Goal: Task Accomplishment & Management: Complete application form

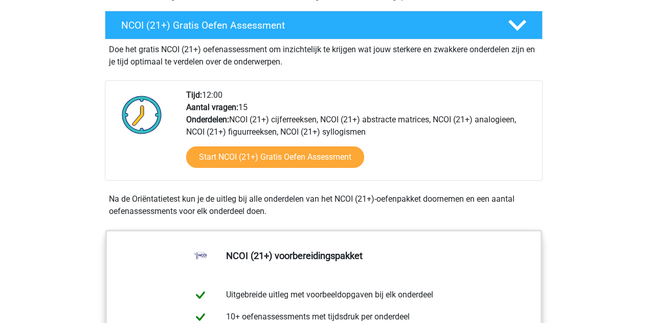
scroll to position [307, 0]
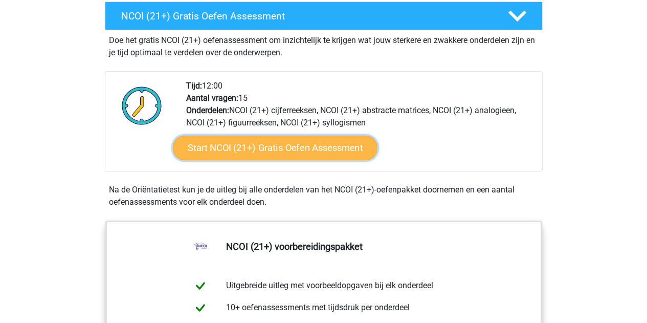
click at [263, 151] on link "Start NCOI (21+) Gratis Oefen Assessment" at bounding box center [274, 147] width 204 height 25
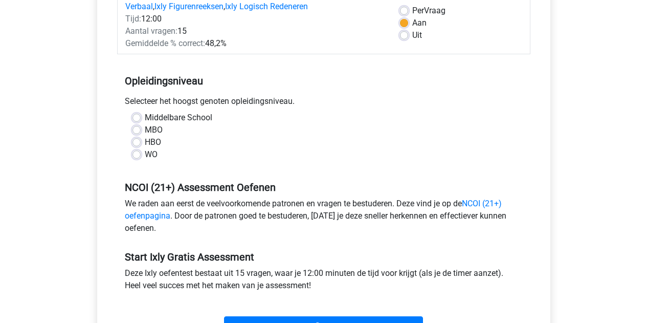
scroll to position [256, 0]
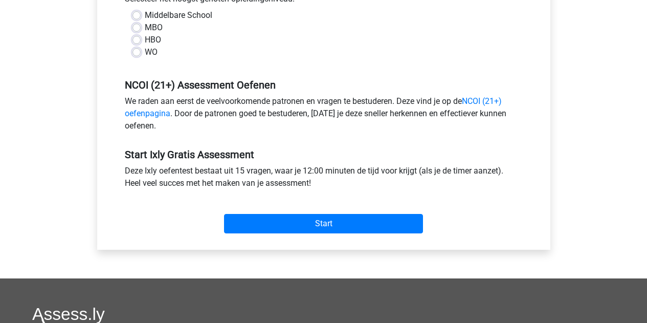
click at [146, 51] on label "WO" at bounding box center [151, 52] width 13 height 12
click at [141, 51] on input "WO" at bounding box center [136, 51] width 8 height 10
radio input "true"
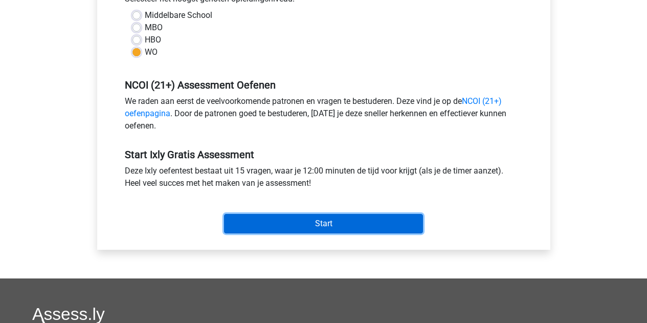
click at [320, 219] on input "Start" at bounding box center [323, 223] width 199 height 19
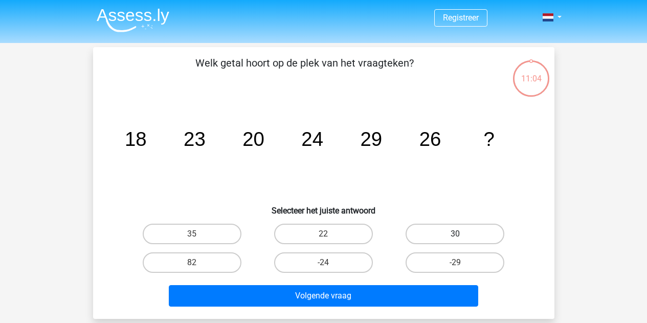
click at [452, 228] on label "30" at bounding box center [454, 233] width 99 height 20
click at [455, 234] on input "30" at bounding box center [458, 237] width 7 height 7
radio input "true"
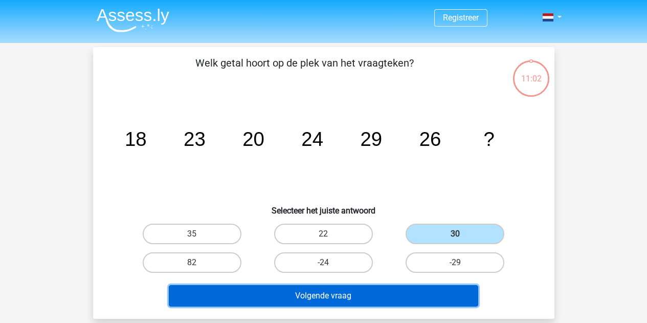
click at [329, 293] on button "Volgende vraag" at bounding box center [323, 295] width 309 height 21
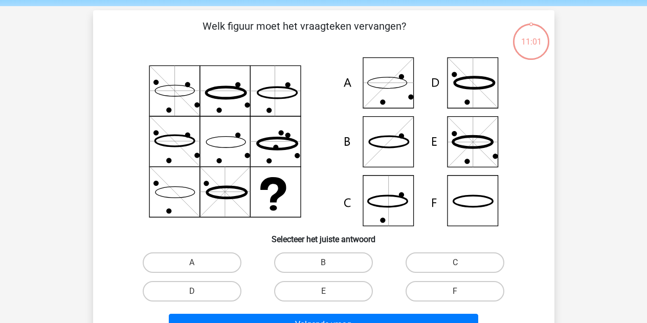
scroll to position [47, 0]
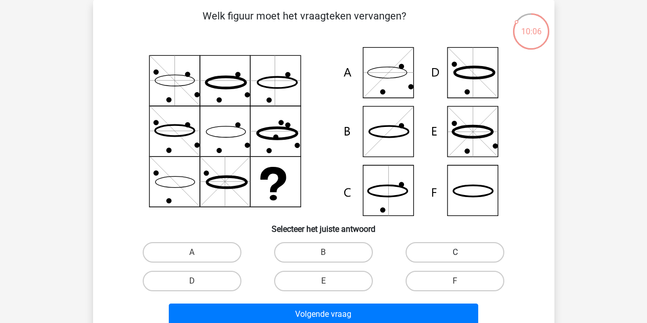
click at [448, 247] on label "C" at bounding box center [454, 252] width 99 height 20
click at [455, 252] on input "C" at bounding box center [458, 255] width 7 height 7
radio input "true"
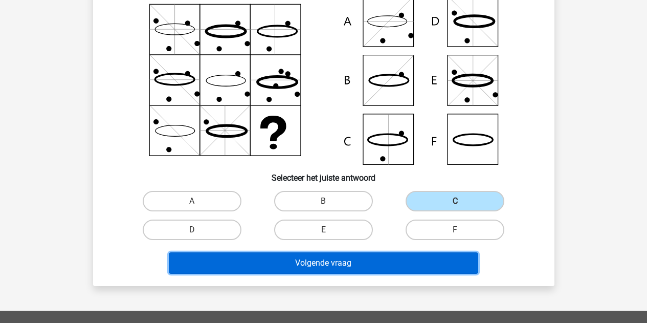
click at [347, 267] on button "Volgende vraag" at bounding box center [323, 262] width 309 height 21
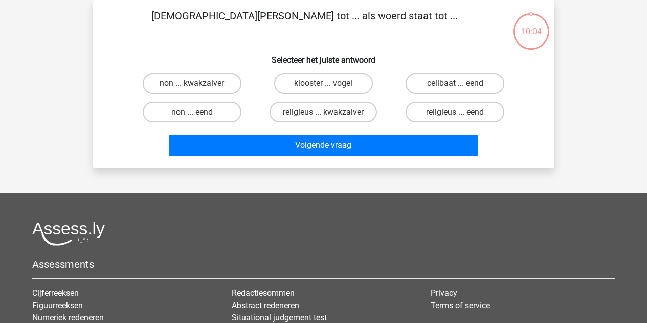
scroll to position [0, 0]
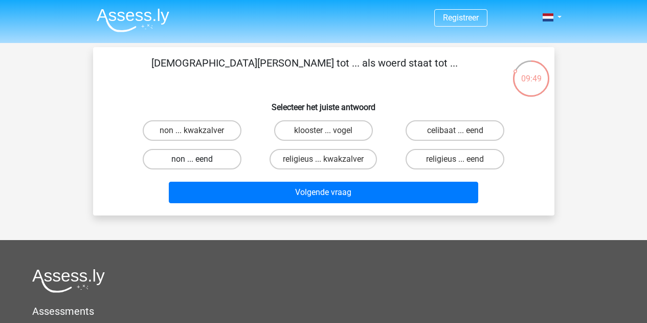
click at [188, 160] on label "non ... eend" at bounding box center [192, 159] width 99 height 20
click at [192, 160] on input "non ... eend" at bounding box center [195, 162] width 7 height 7
radio input "true"
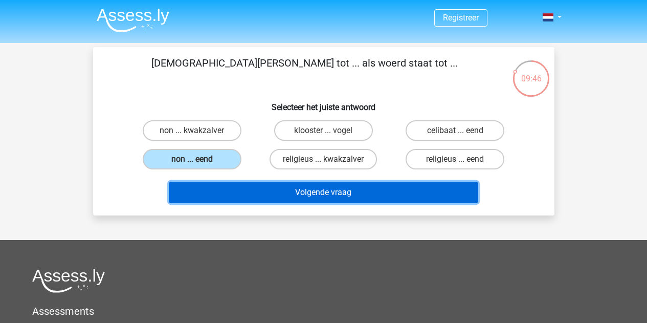
click at [315, 192] on button "Volgende vraag" at bounding box center [323, 191] width 309 height 21
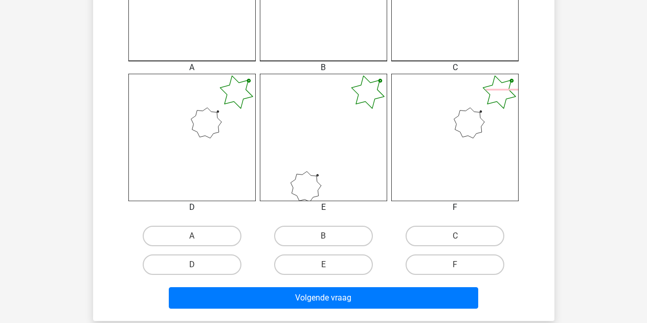
scroll to position [409, 0]
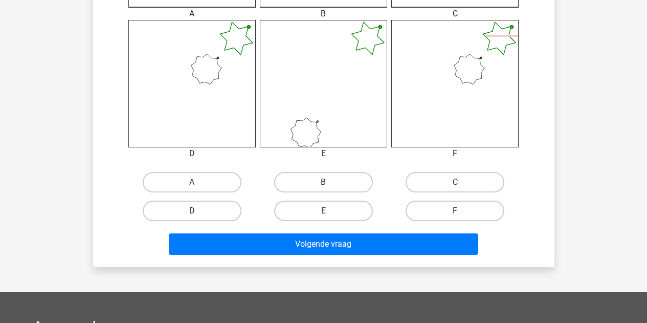
click at [208, 215] on label "D" at bounding box center [192, 210] width 99 height 20
click at [198, 215] on input "D" at bounding box center [195, 214] width 7 height 7
radio input "true"
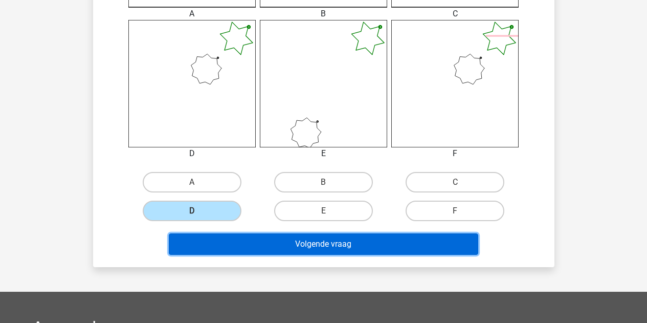
click at [331, 249] on button "Volgende vraag" at bounding box center [323, 243] width 309 height 21
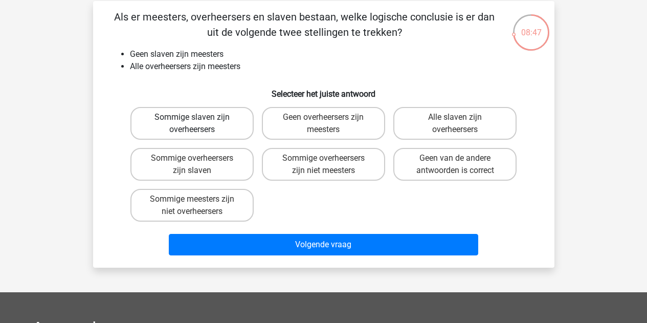
scroll to position [51, 0]
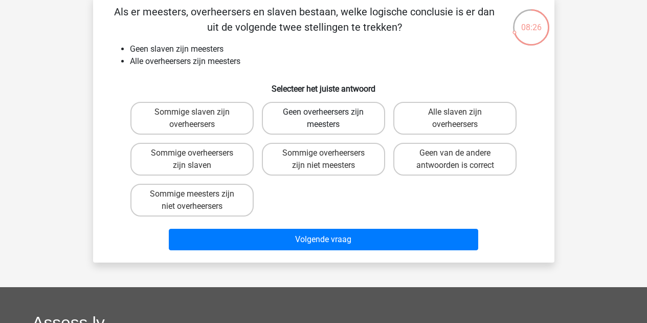
click at [315, 124] on label "Geen overheersers zijn meesters" at bounding box center [323, 118] width 123 height 33
click at [323, 119] on input "Geen overheersers zijn meesters" at bounding box center [326, 115] width 7 height 7
radio input "true"
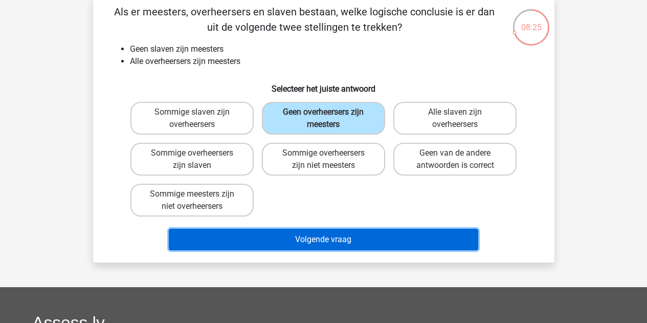
click at [309, 238] on button "Volgende vraag" at bounding box center [323, 238] width 309 height 21
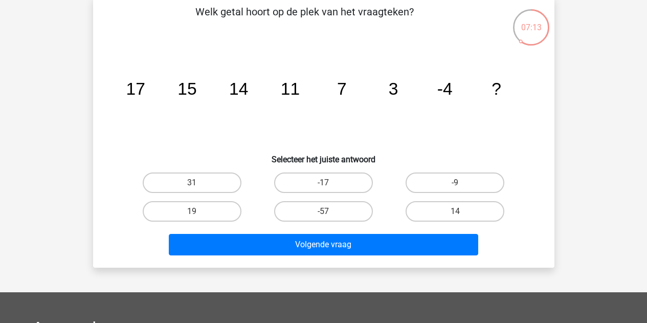
click at [393, 91] on tspan "3" at bounding box center [393, 88] width 10 height 19
click at [452, 185] on label "-9" at bounding box center [454, 182] width 99 height 20
click at [455, 185] on input "-9" at bounding box center [458, 185] width 7 height 7
radio input "true"
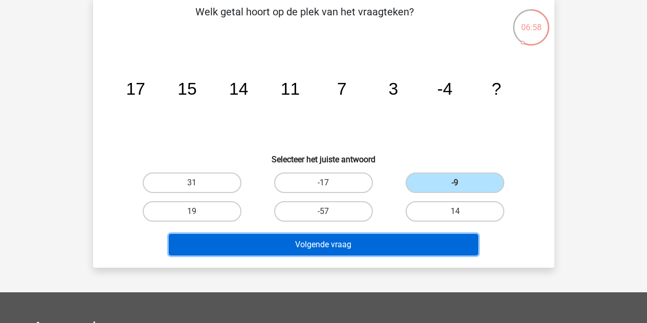
click at [333, 241] on button "Volgende vraag" at bounding box center [323, 244] width 309 height 21
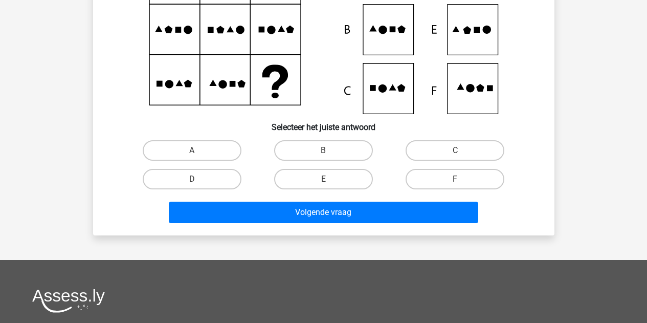
scroll to position [149, 0]
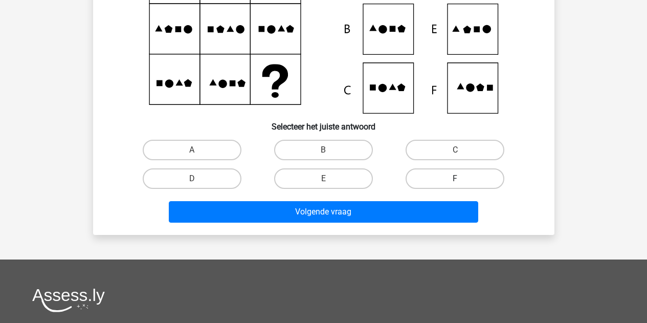
click at [454, 183] on label "F" at bounding box center [454, 178] width 99 height 20
click at [455, 183] on input "F" at bounding box center [458, 181] width 7 height 7
radio input "true"
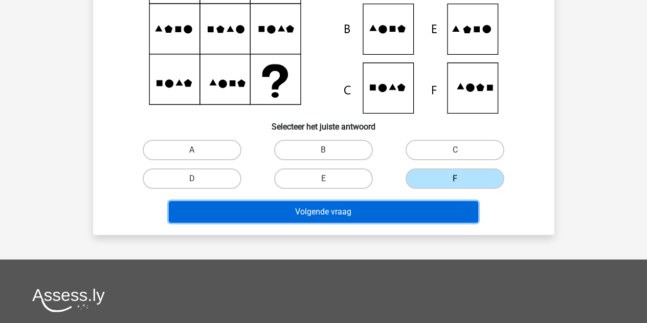
click at [377, 217] on button "Volgende vraag" at bounding box center [323, 211] width 309 height 21
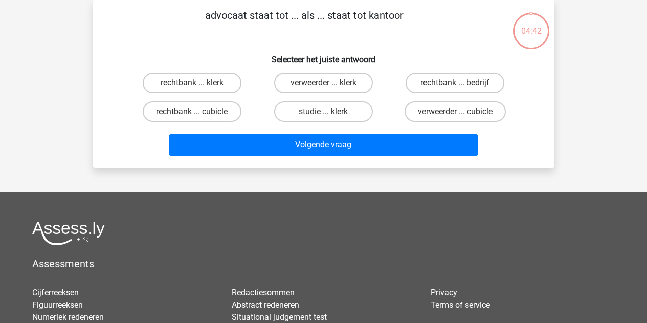
scroll to position [47, 0]
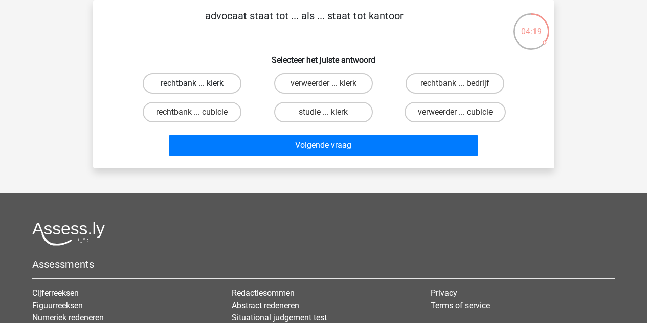
click at [209, 85] on label "rechtbank ... klerk" at bounding box center [192, 83] width 99 height 20
click at [198, 85] on input "rechtbank ... klerk" at bounding box center [195, 86] width 7 height 7
radio input "true"
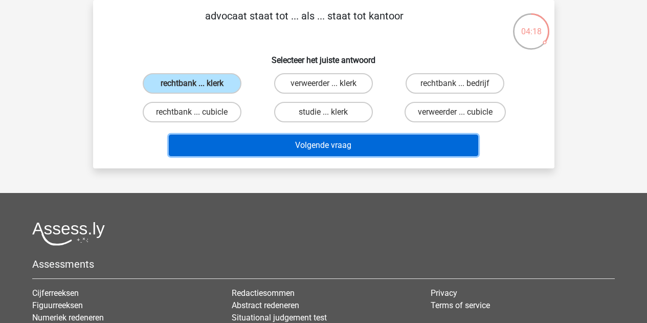
click at [323, 137] on button "Volgende vraag" at bounding box center [323, 144] width 309 height 21
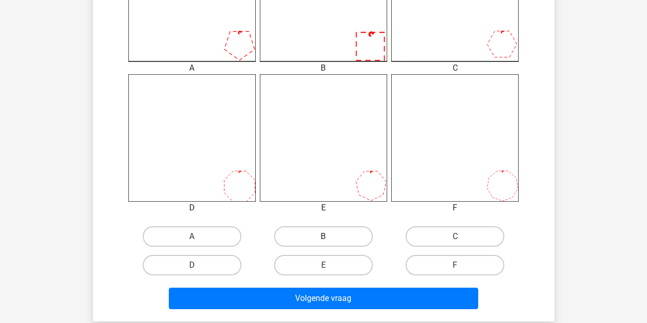
scroll to position [358, 0]
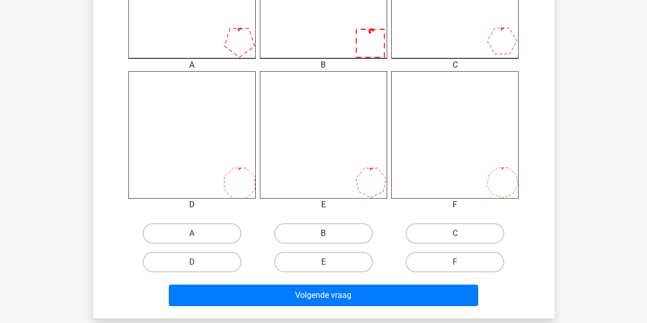
click at [317, 237] on label "B" at bounding box center [323, 233] width 99 height 20
click at [323, 237] on input "B" at bounding box center [326, 236] width 7 height 7
radio input "true"
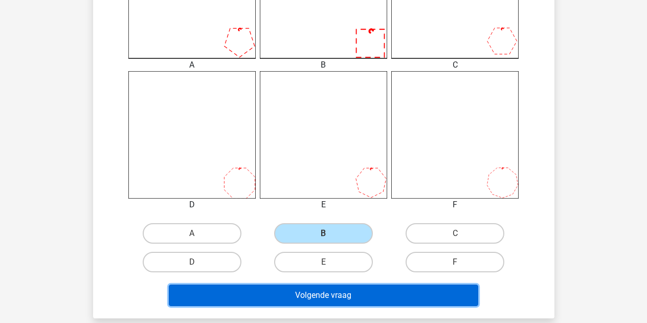
click at [354, 298] on button "Volgende vraag" at bounding box center [323, 294] width 309 height 21
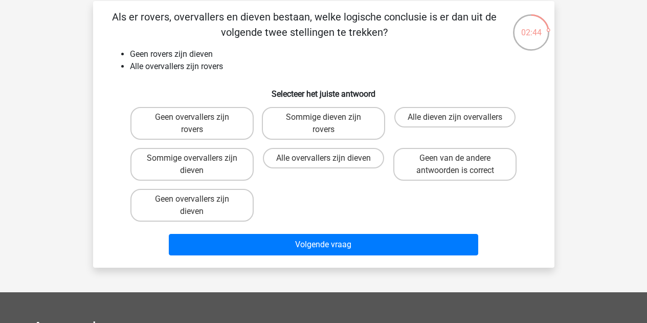
scroll to position [51, 0]
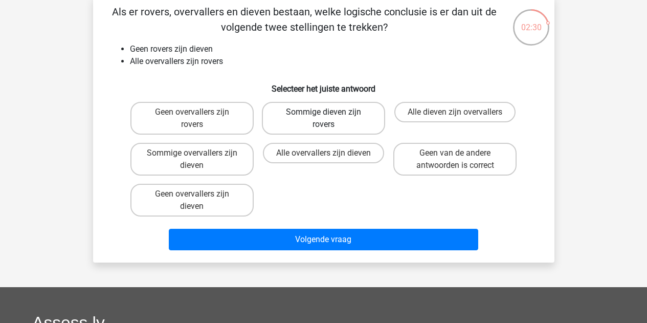
click at [344, 119] on label "Sommige dieven zijn rovers" at bounding box center [323, 118] width 123 height 33
click at [330, 119] on input "Sommige dieven zijn rovers" at bounding box center [326, 115] width 7 height 7
radio input "true"
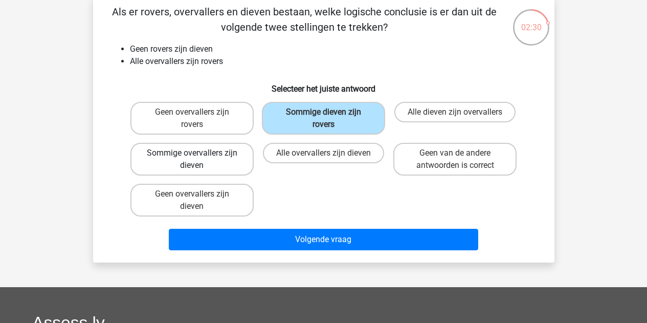
click at [231, 156] on label "Sommige overvallers zijn dieven" at bounding box center [191, 159] width 123 height 33
click at [198, 156] on input "Sommige overvallers zijn dieven" at bounding box center [195, 156] width 7 height 7
radio input "true"
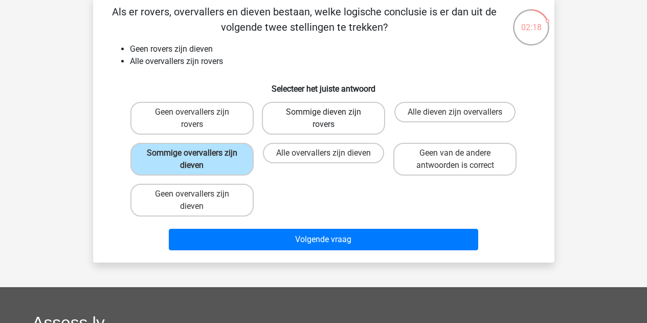
click at [330, 120] on label "Sommige dieven zijn rovers" at bounding box center [323, 118] width 123 height 33
click at [330, 119] on input "Sommige dieven zijn rovers" at bounding box center [326, 115] width 7 height 7
radio input "true"
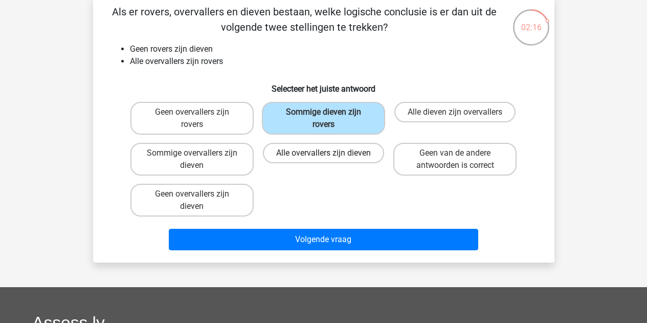
drag, startPoint x: 228, startPoint y: 125, endPoint x: 283, endPoint y: 147, distance: 59.4
click at [278, 144] on div "Geen overvallers zijn rovers Sommige dieven zijn rovers Alle dieven zijn overva…" at bounding box center [323, 159] width 395 height 123
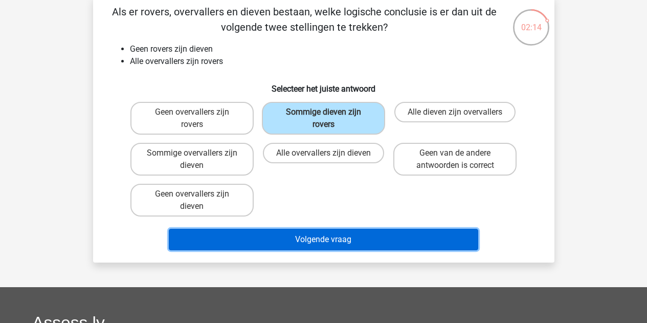
click at [333, 241] on button "Volgende vraag" at bounding box center [323, 238] width 309 height 21
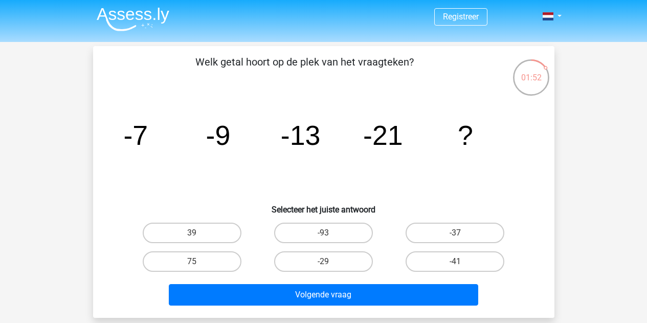
scroll to position [0, 0]
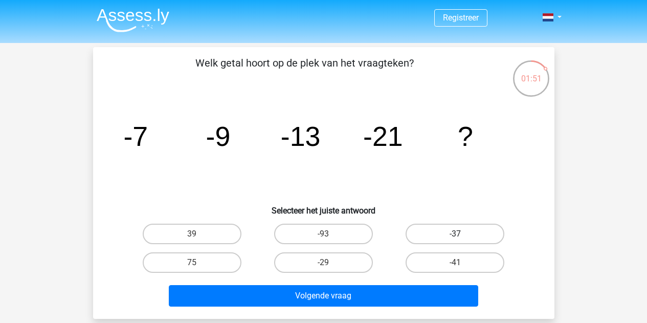
click at [447, 227] on label "-37" at bounding box center [454, 233] width 99 height 20
click at [455, 234] on input "-37" at bounding box center [458, 237] width 7 height 7
radio input "true"
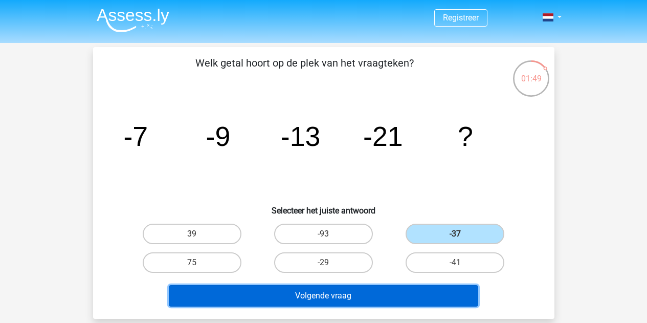
click at [333, 293] on button "Volgende vraag" at bounding box center [323, 295] width 309 height 21
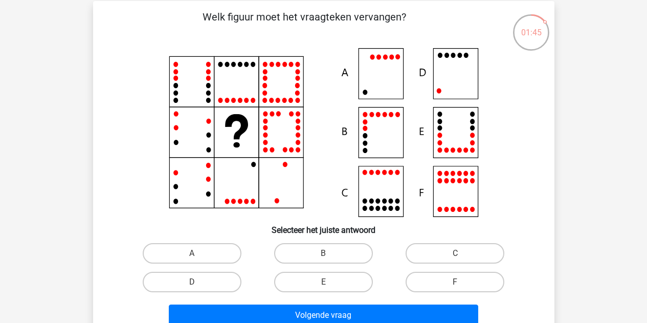
scroll to position [51, 0]
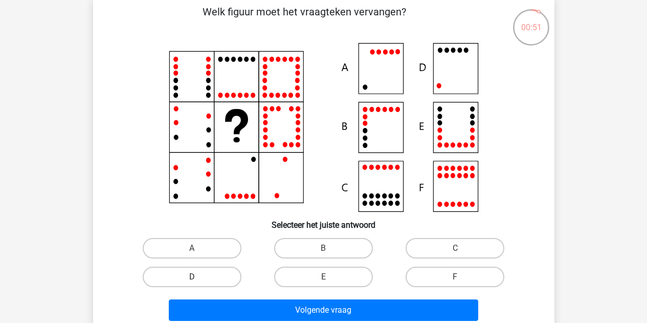
click at [230, 279] on label "D" at bounding box center [192, 276] width 99 height 20
click at [198, 279] on input "D" at bounding box center [195, 280] width 7 height 7
radio input "true"
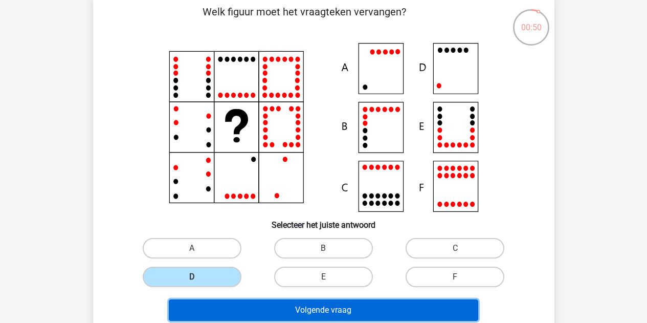
click at [298, 310] on button "Volgende vraag" at bounding box center [323, 309] width 309 height 21
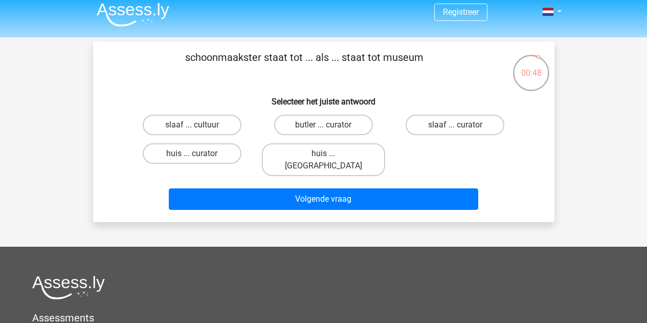
scroll to position [0, 0]
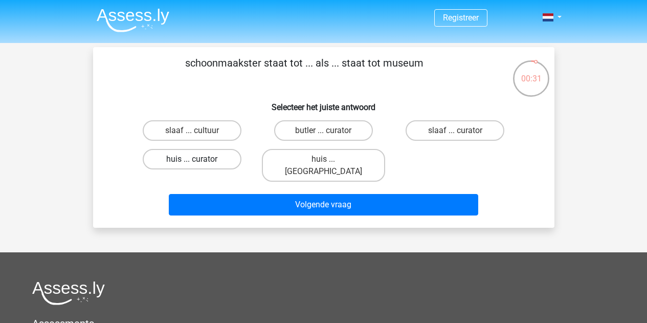
click at [187, 163] on label "huis ... curator" at bounding box center [192, 159] width 99 height 20
click at [192, 163] on input "huis ... curator" at bounding box center [195, 162] width 7 height 7
radio input "true"
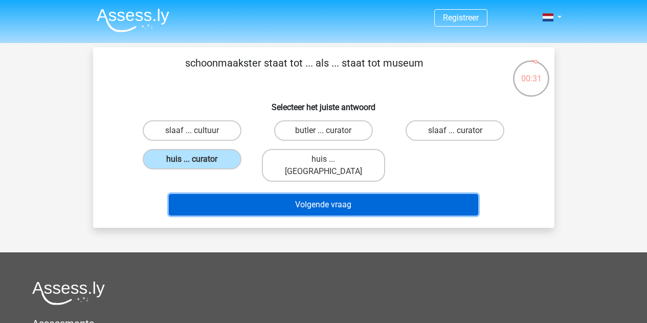
click at [291, 194] on button "Volgende vraag" at bounding box center [323, 204] width 309 height 21
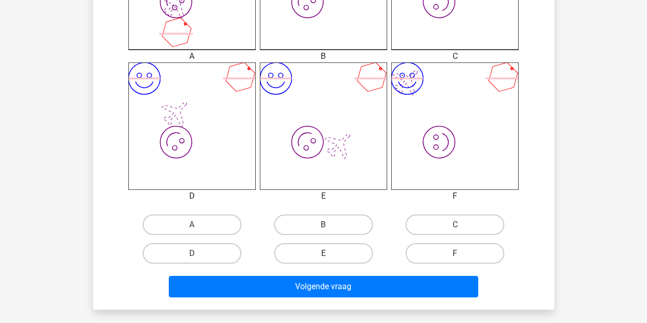
scroll to position [409, 0]
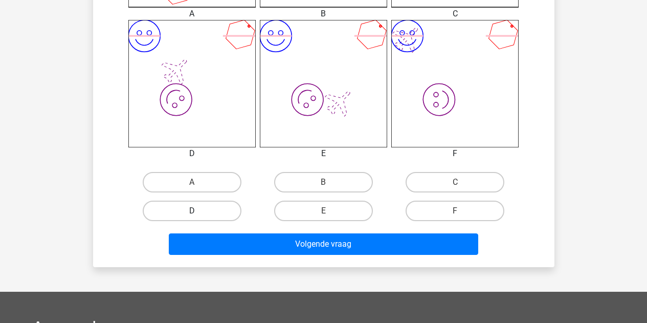
click at [211, 212] on label "D" at bounding box center [192, 210] width 99 height 20
click at [198, 212] on input "D" at bounding box center [195, 214] width 7 height 7
radio input "true"
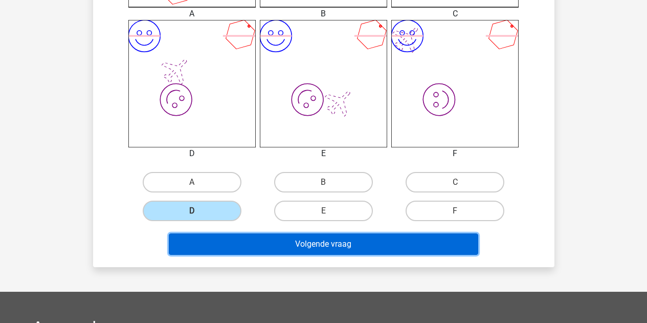
click at [292, 240] on button "Volgende vraag" at bounding box center [323, 243] width 309 height 21
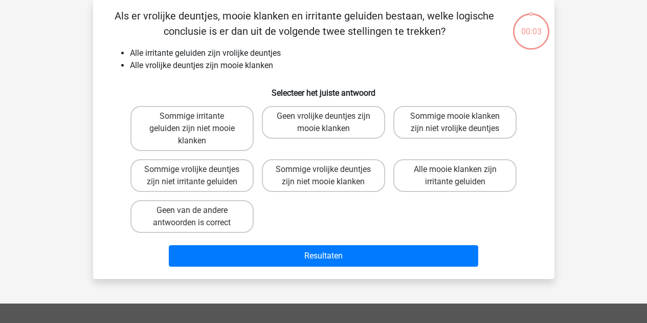
scroll to position [0, 0]
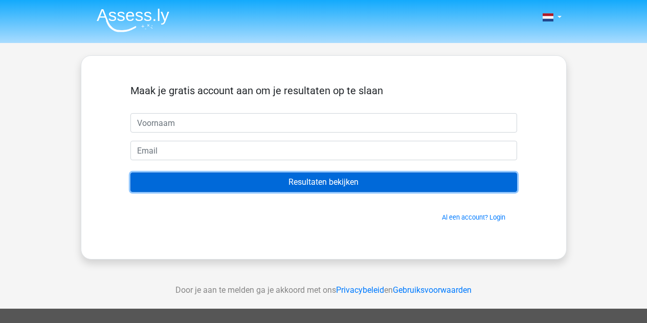
click at [293, 182] on input "Resultaten bekijken" at bounding box center [323, 181] width 386 height 19
